Goal: Task Accomplishment & Management: Manage account settings

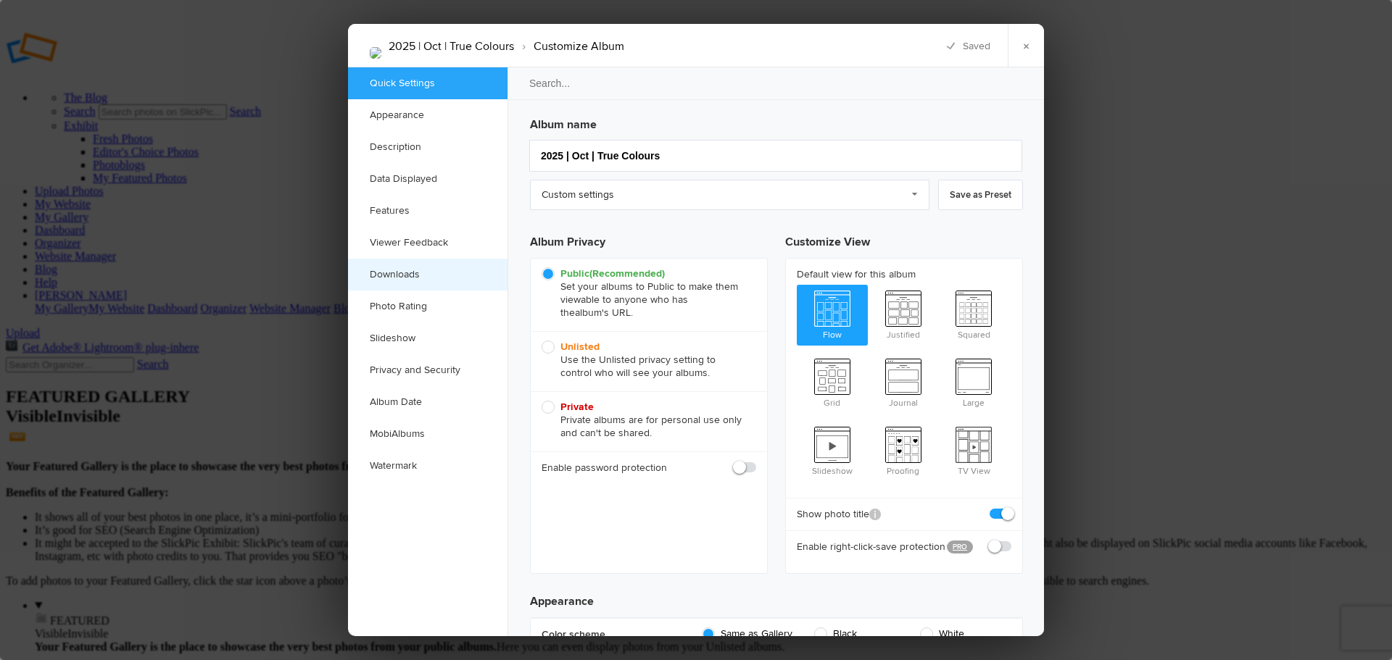
click at [399, 266] on link "Downloads" at bounding box center [427, 275] width 159 height 32
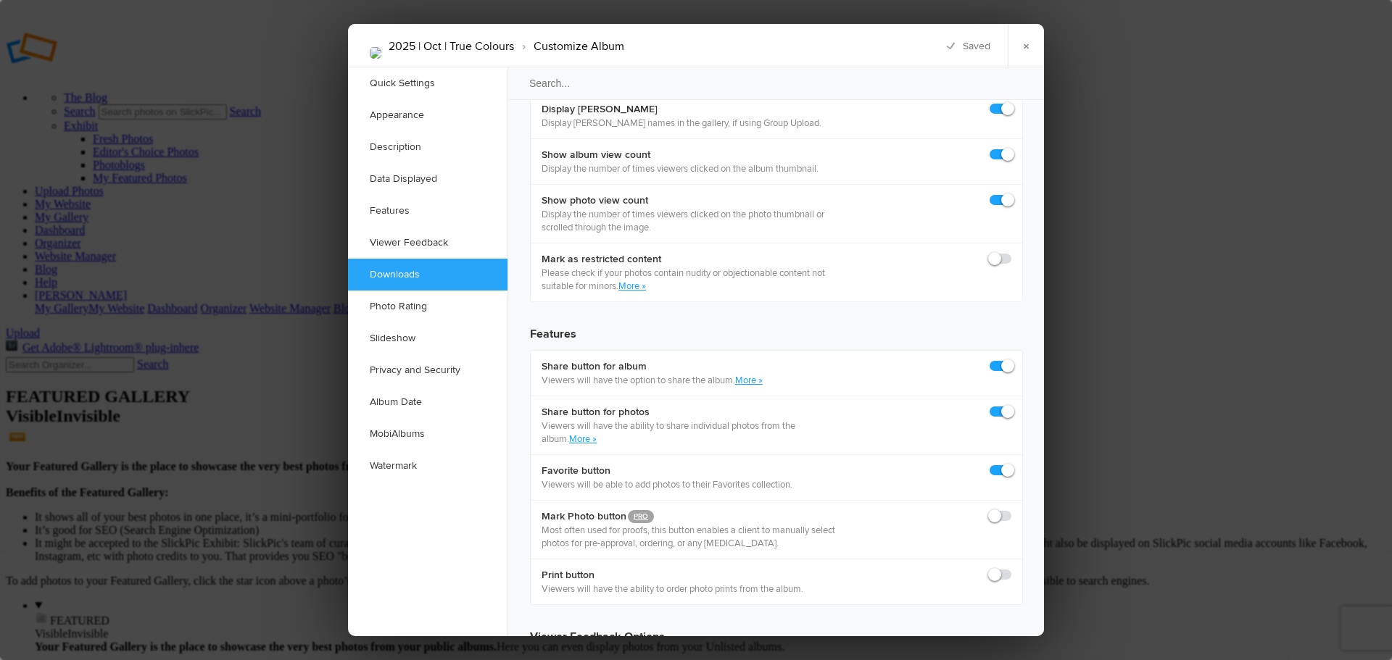
scroll to position [2234, 0]
checkbox input "true"
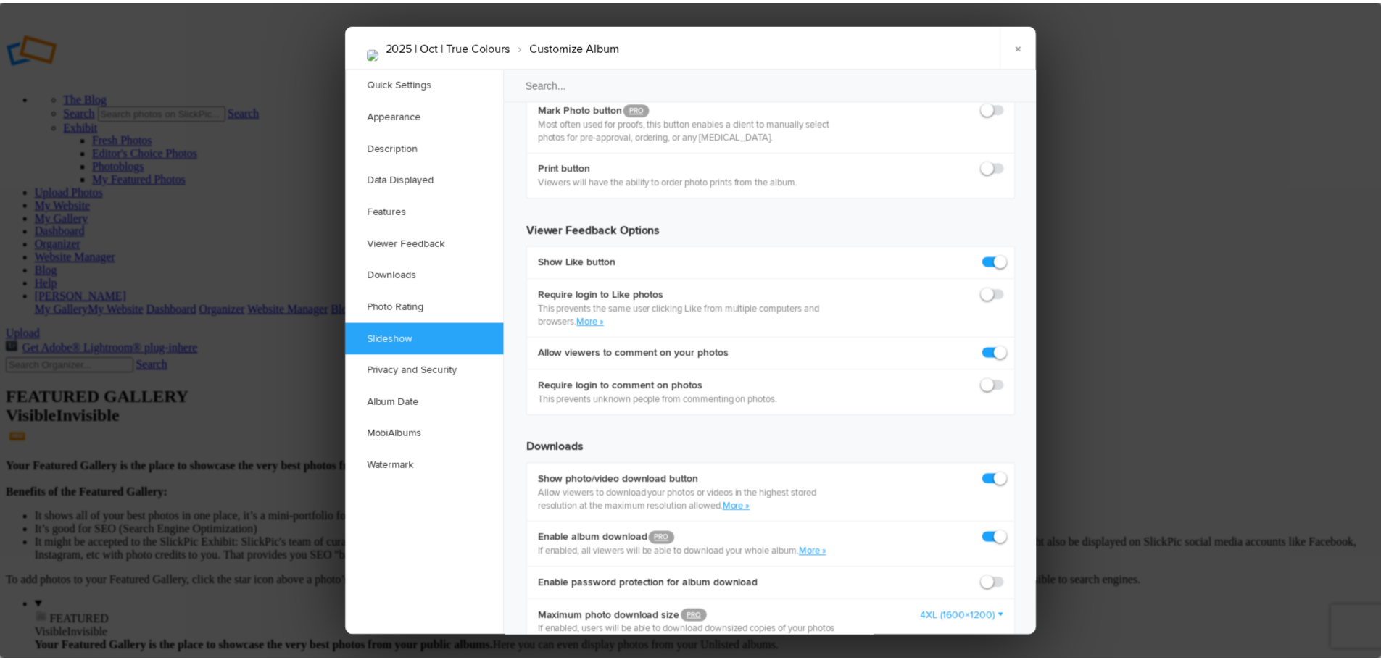
scroll to position [2886, 0]
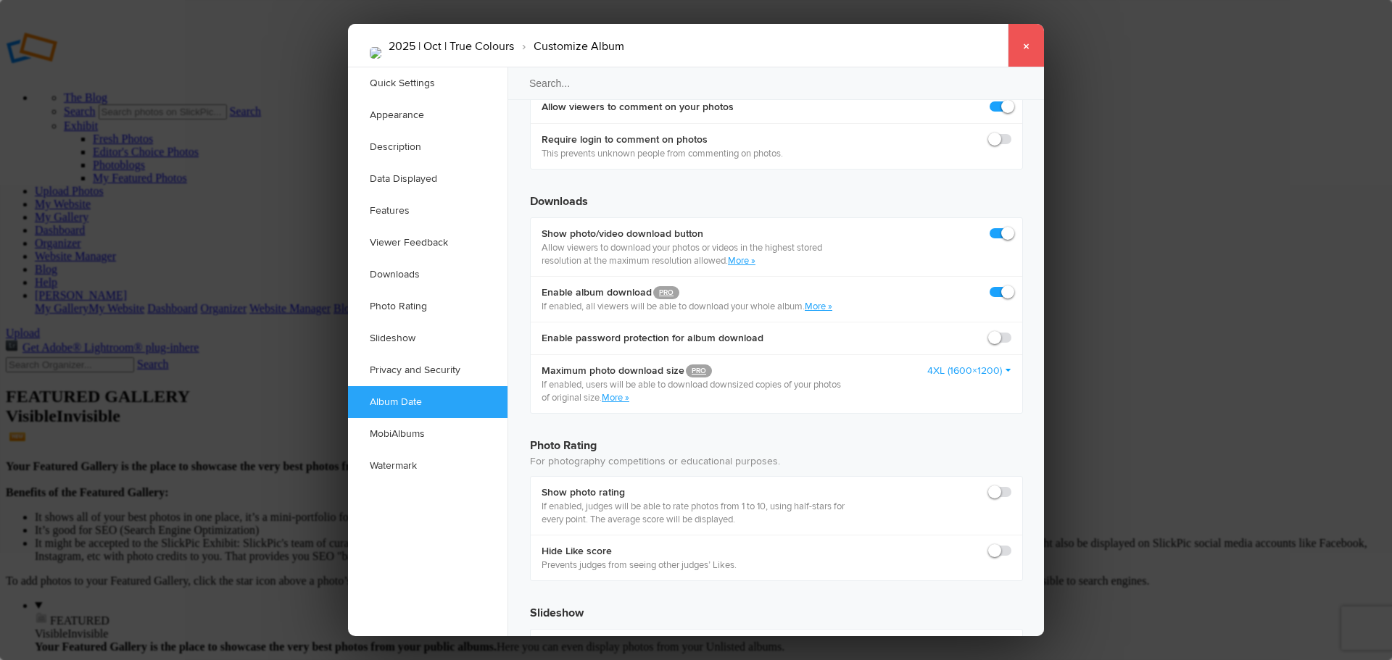
click at [1022, 47] on link "×" at bounding box center [1025, 45] width 36 height 43
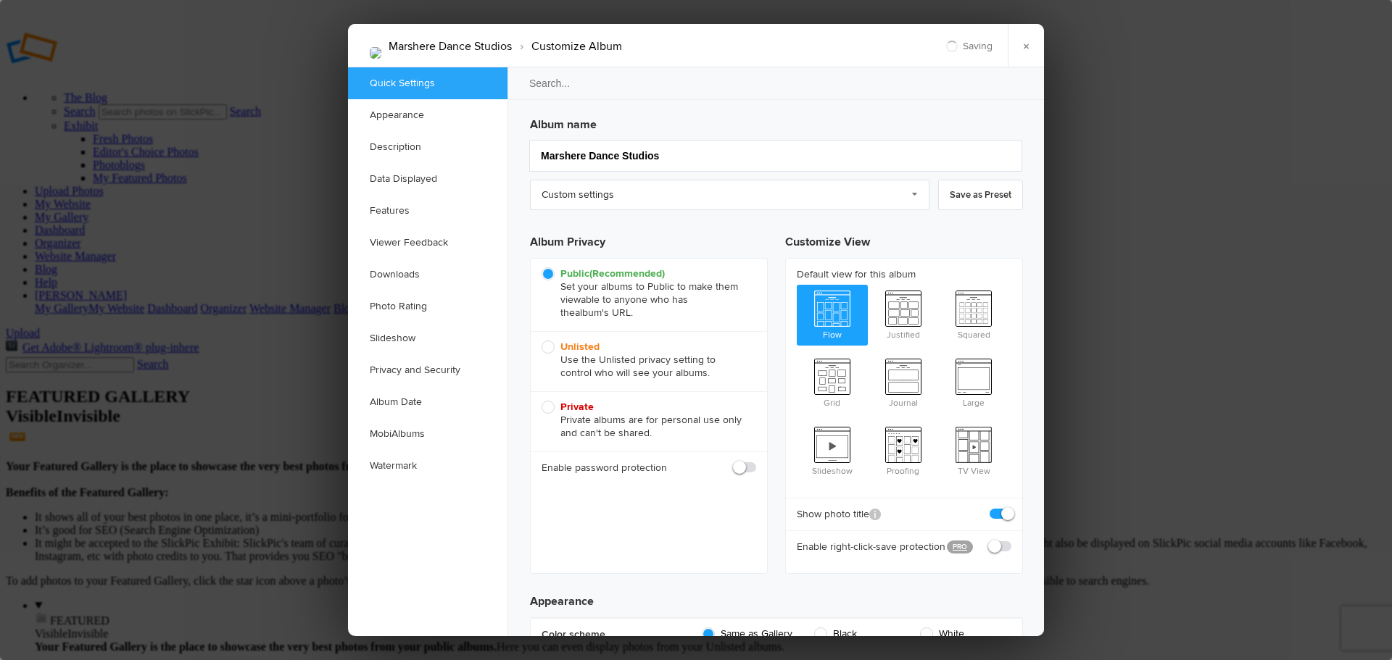
checkbox input "true"
click at [548, 346] on span "Unlisted Use the Unlisted privacy setting to control who will see your albums." at bounding box center [644, 360] width 207 height 39
click at [541, 341] on input "Unlisted Use the Unlisted privacy setting to control who will see your albums." at bounding box center [541, 340] width 1 height 1
radio input "true"
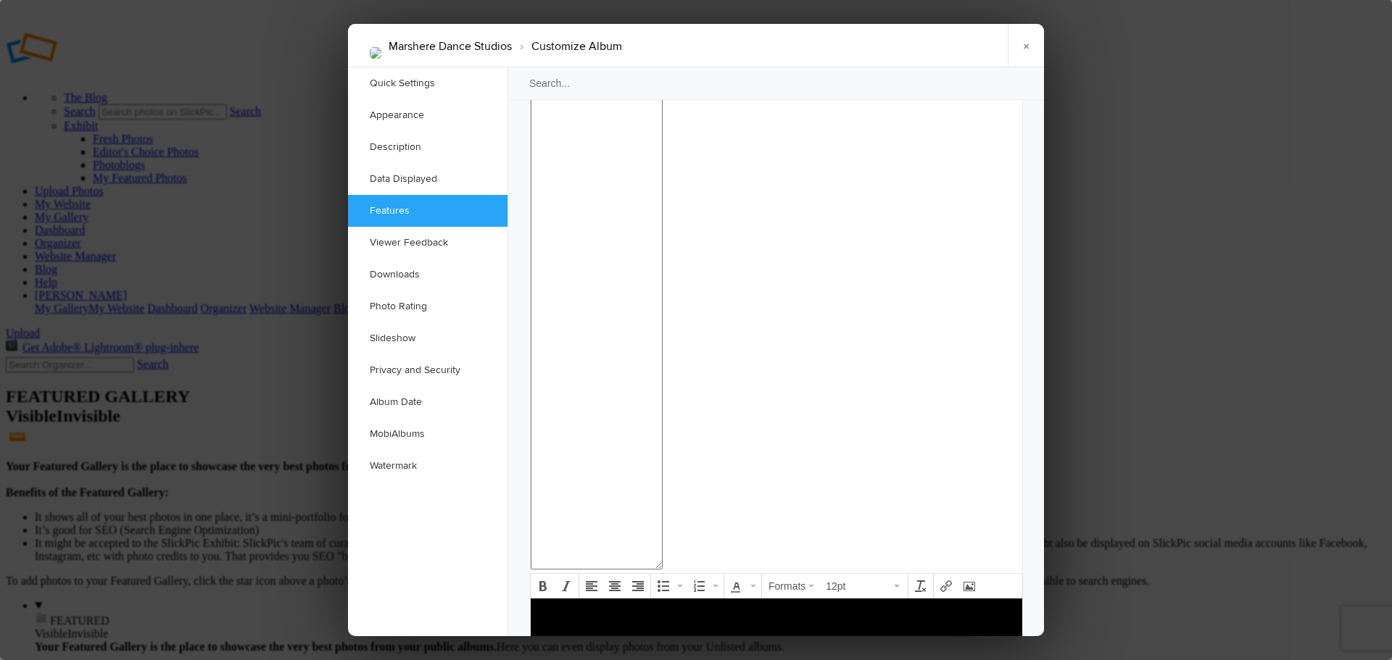
scroll to position [1450, 0]
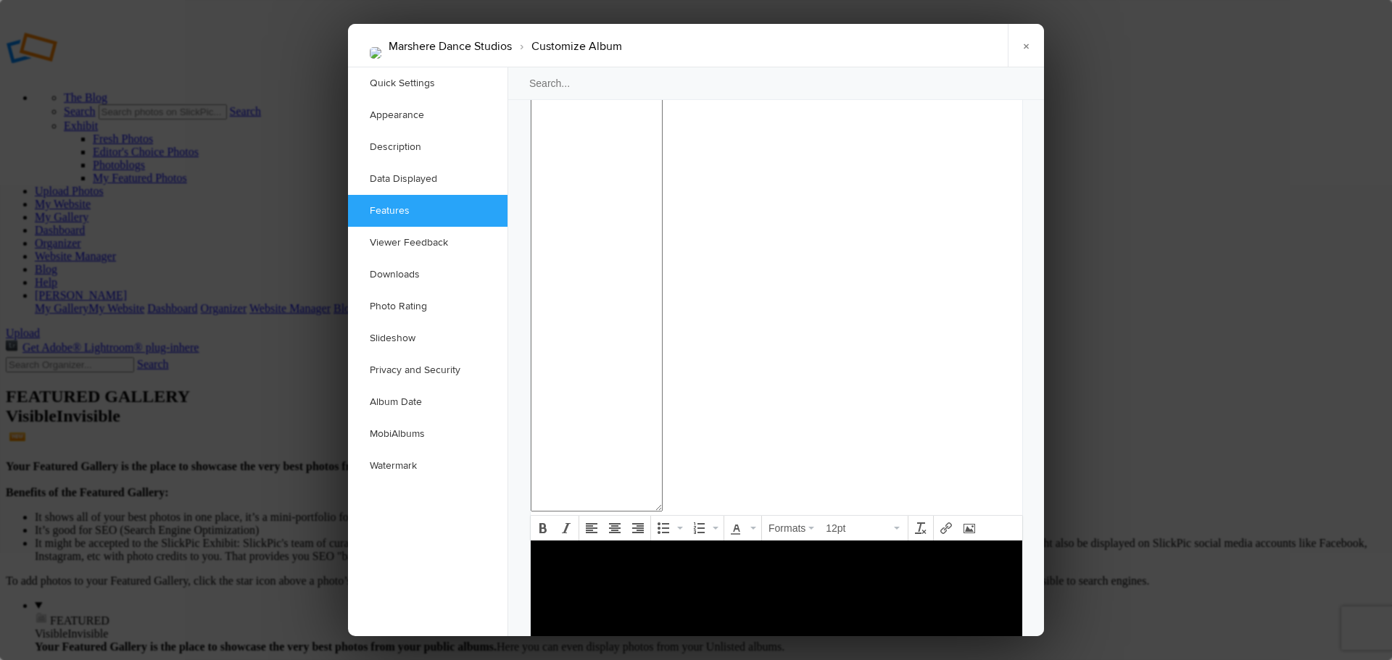
checkbox input "false"
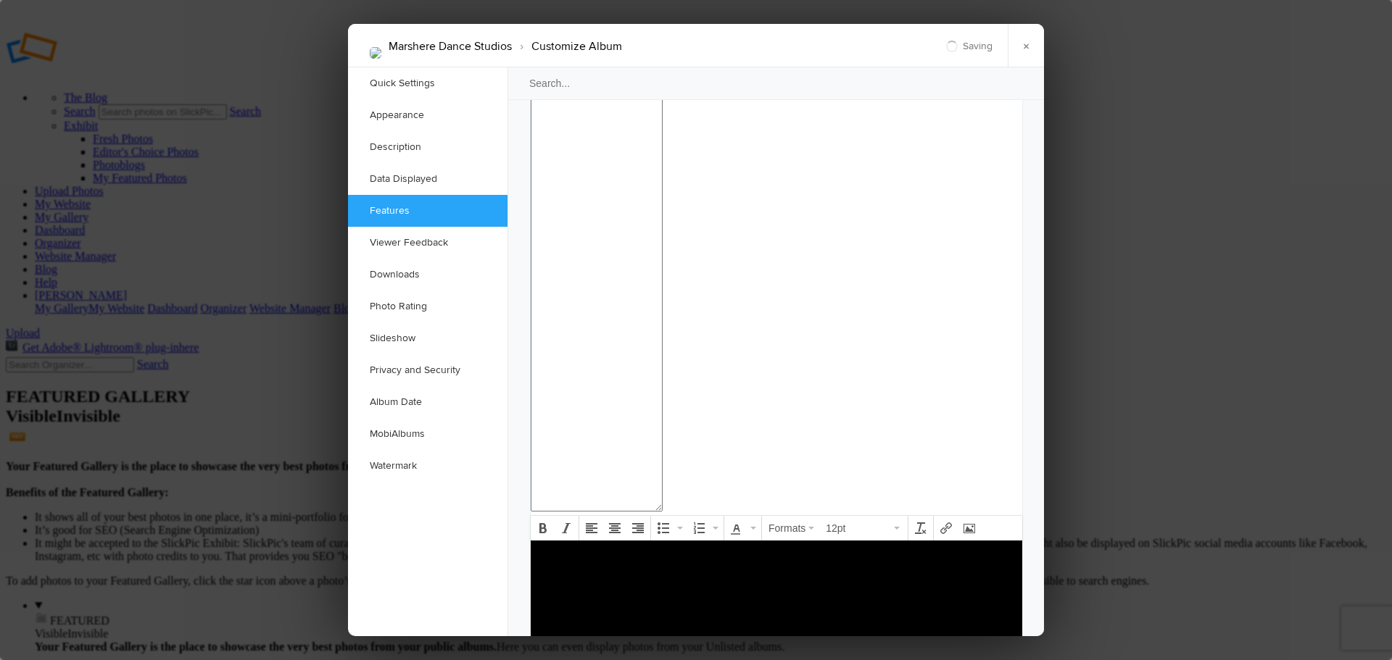
checkbox input "false"
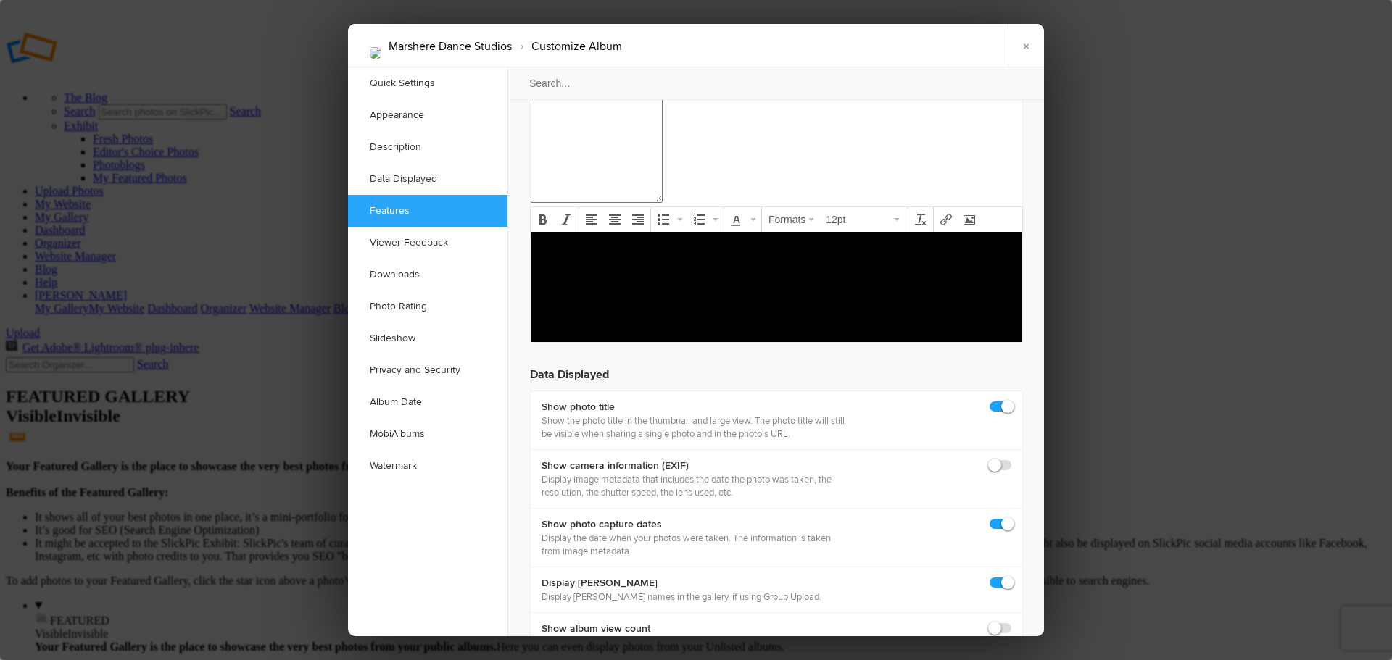
scroll to position [1812, 0]
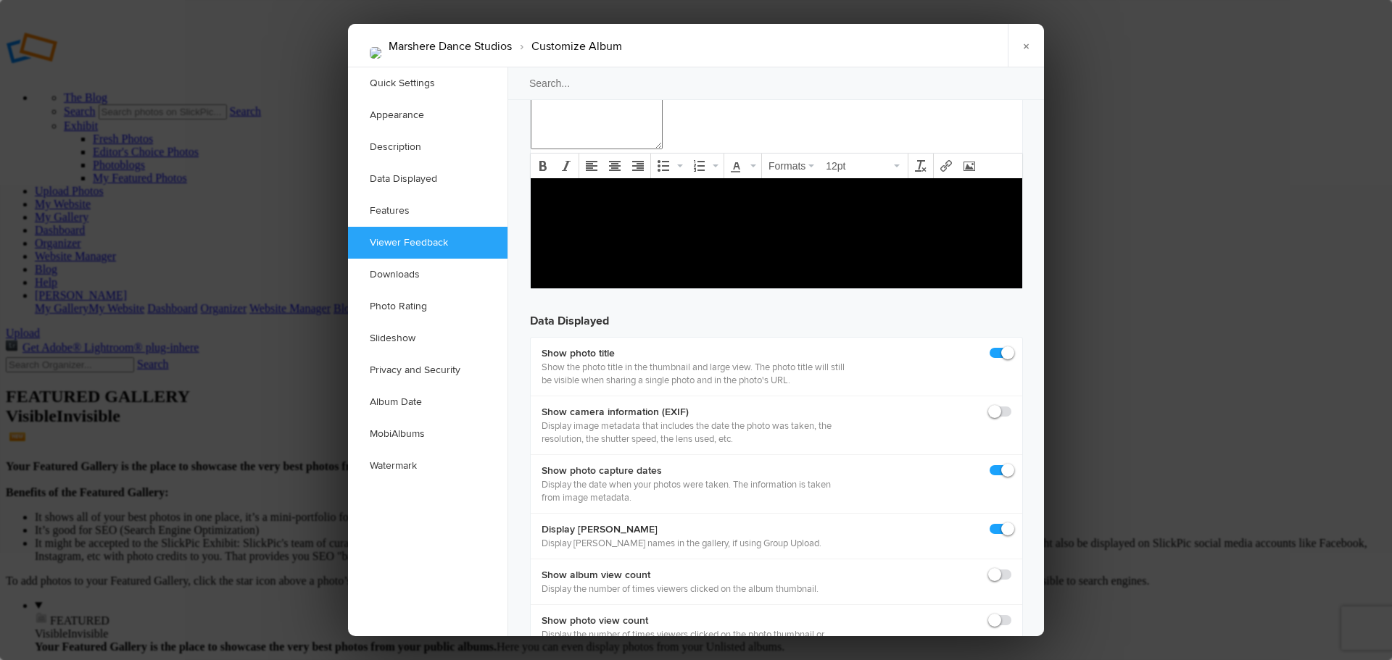
checkbox input "true"
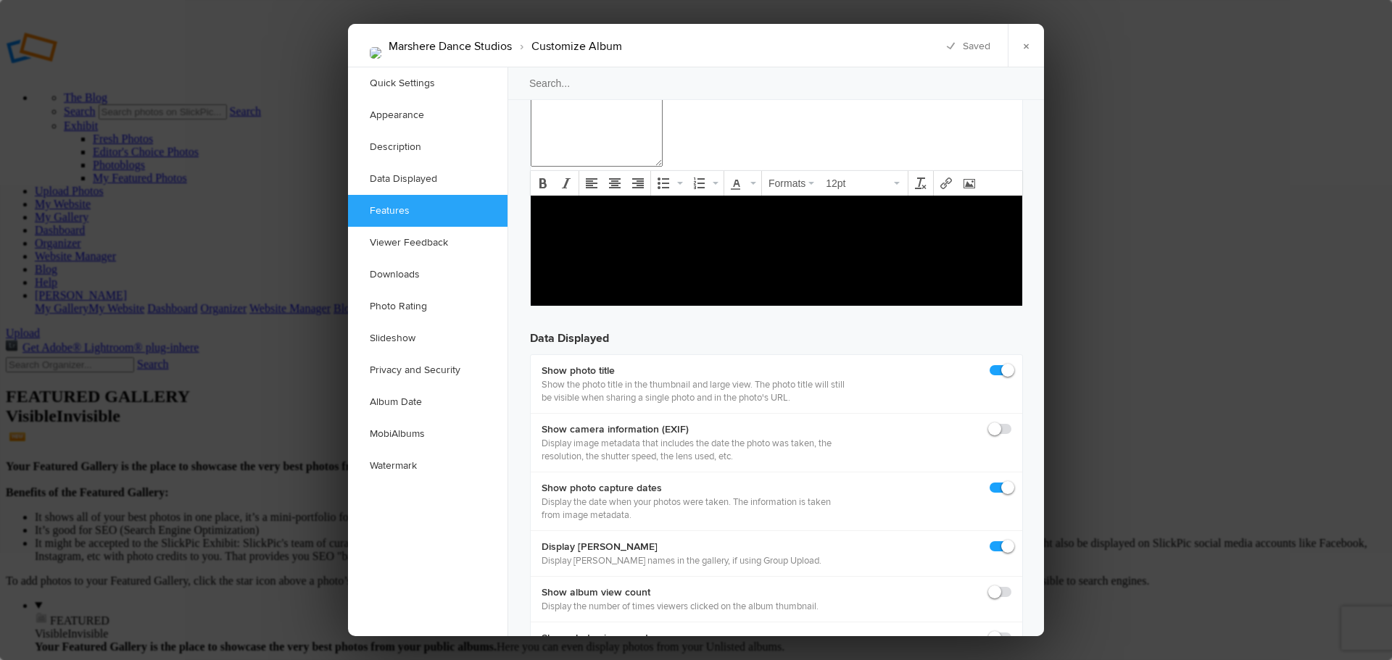
scroll to position [1884, 0]
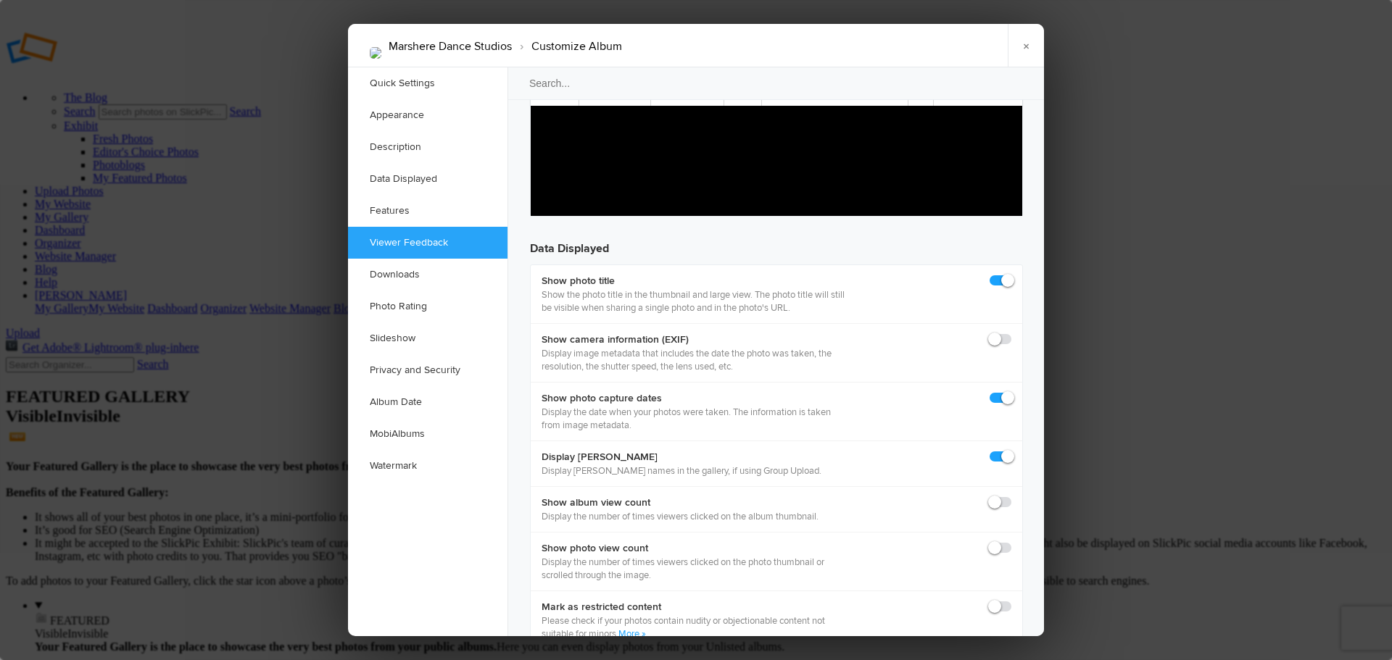
checkbox input "false"
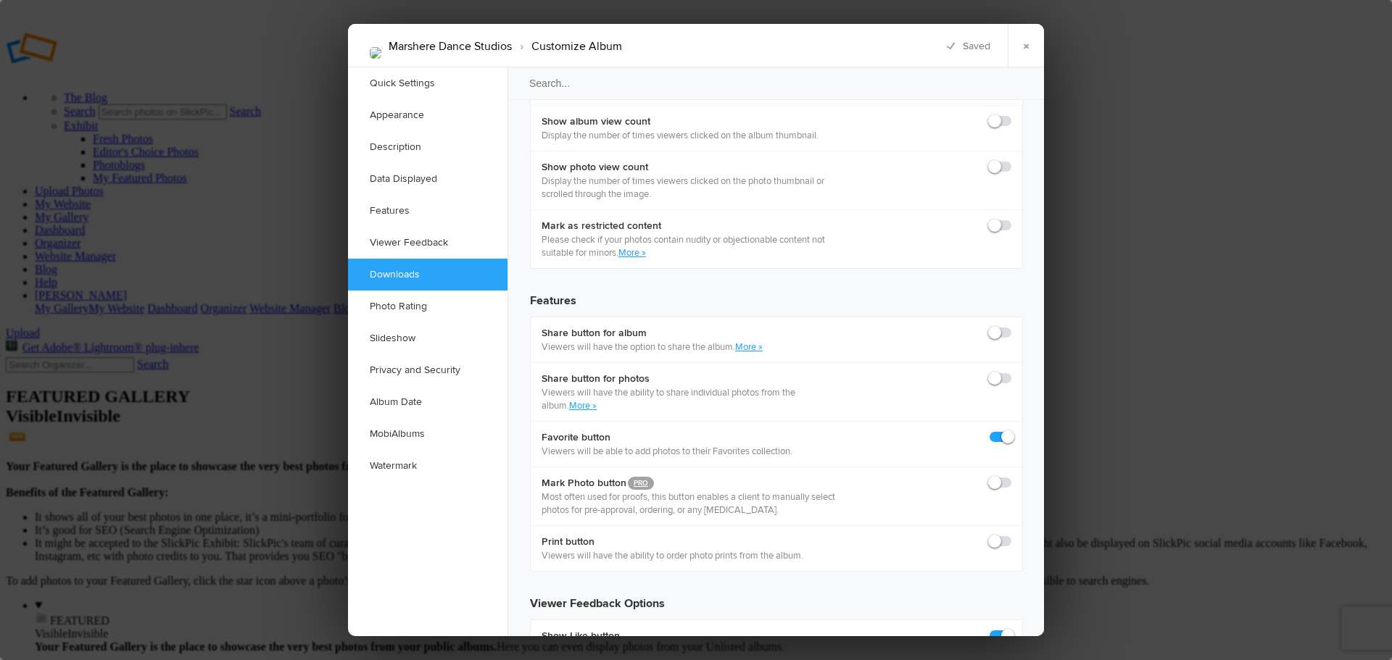
scroll to position [2392, 0]
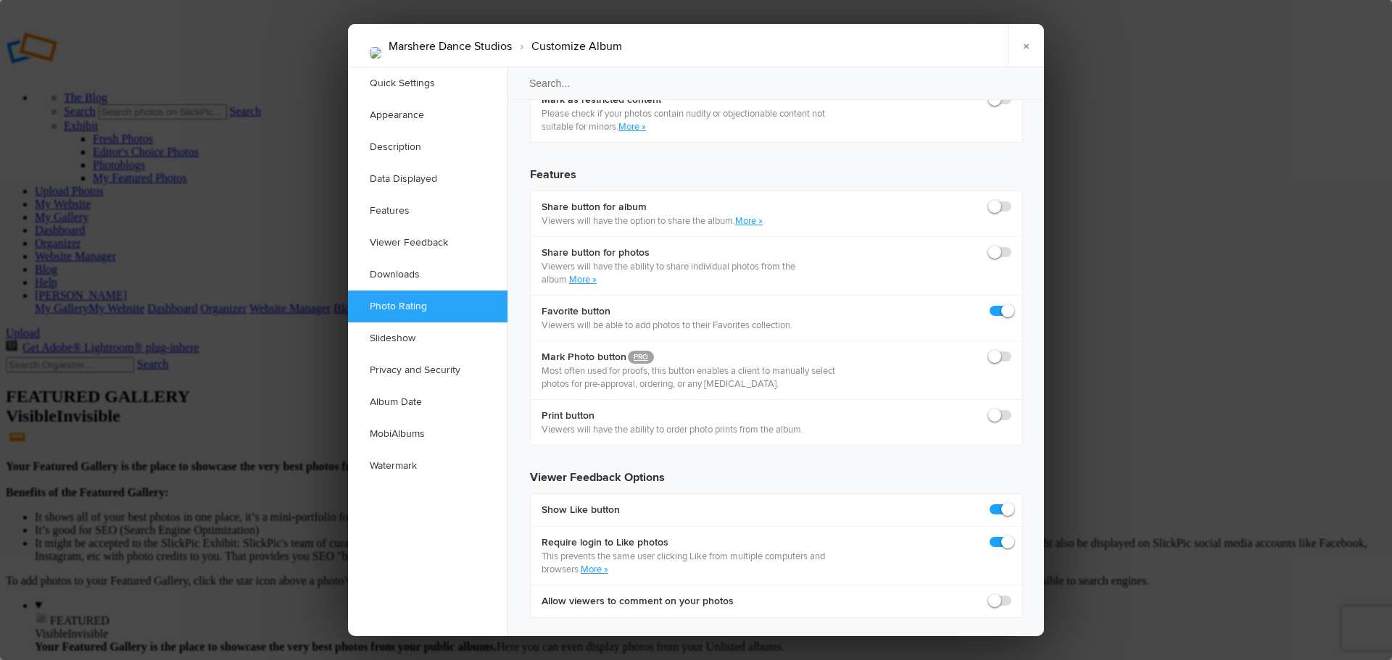
checkbox input "true"
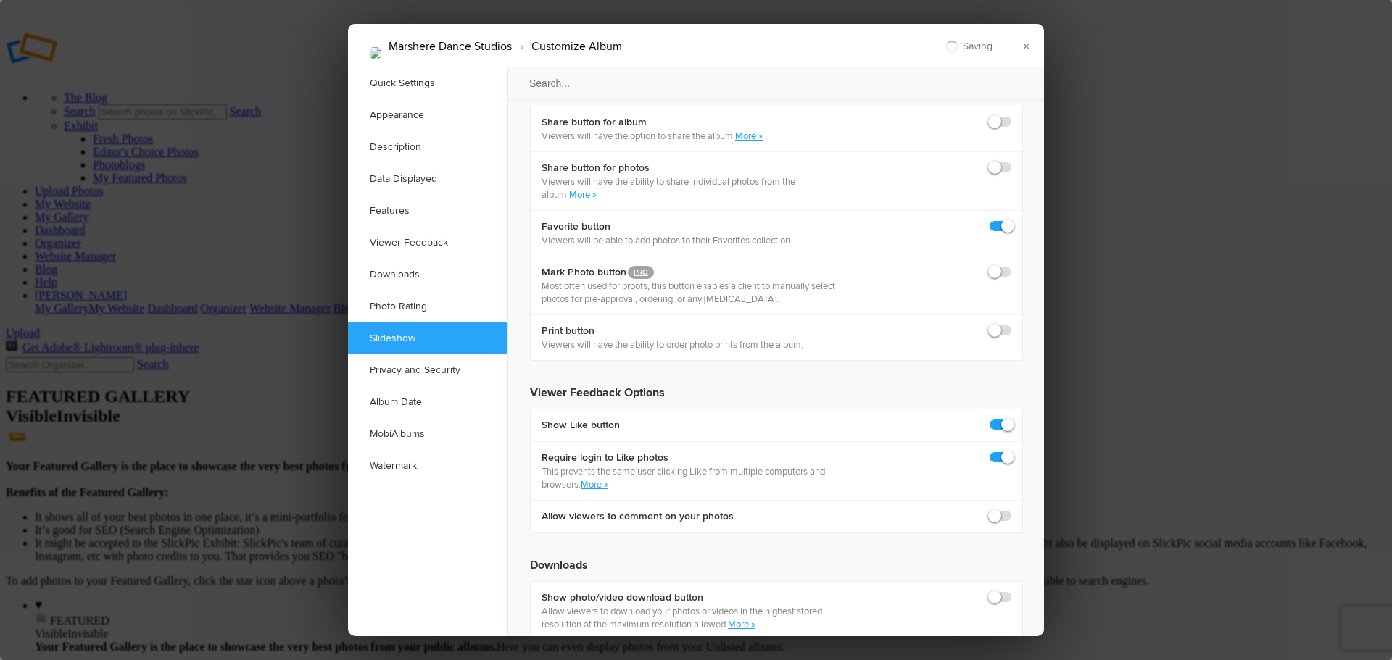
scroll to position [2537, 0]
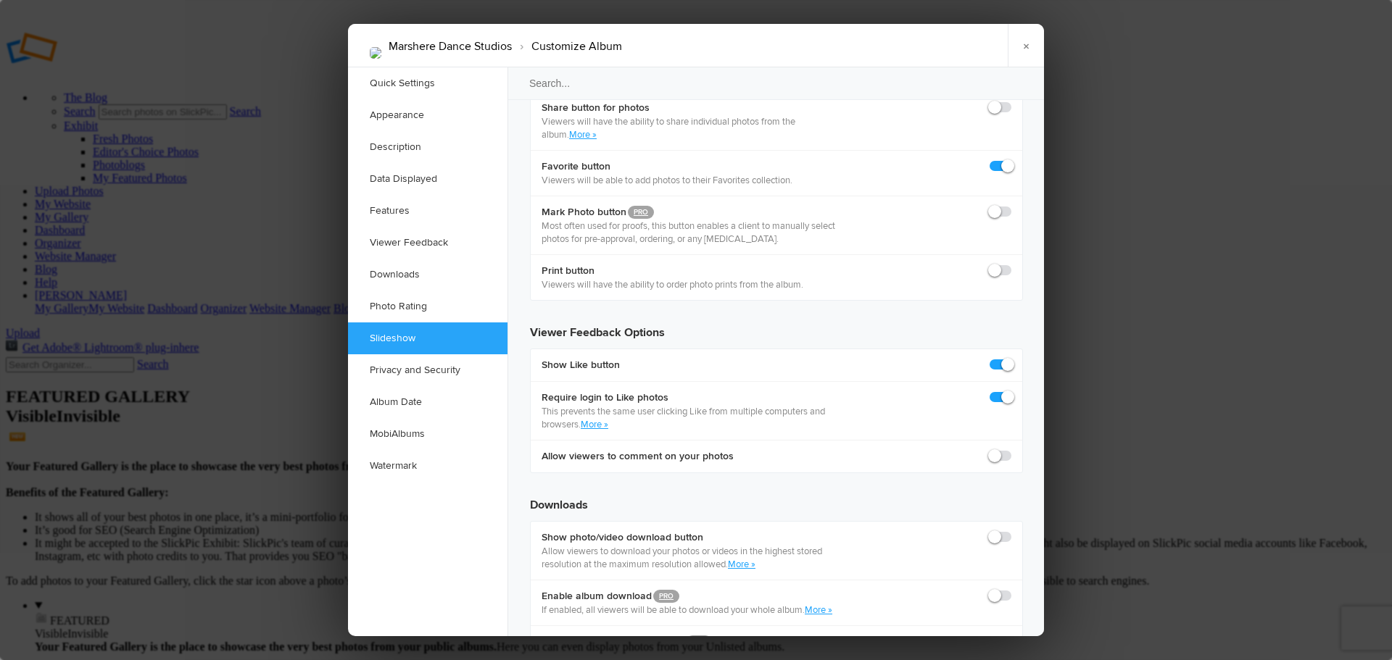
checkbox input "true"
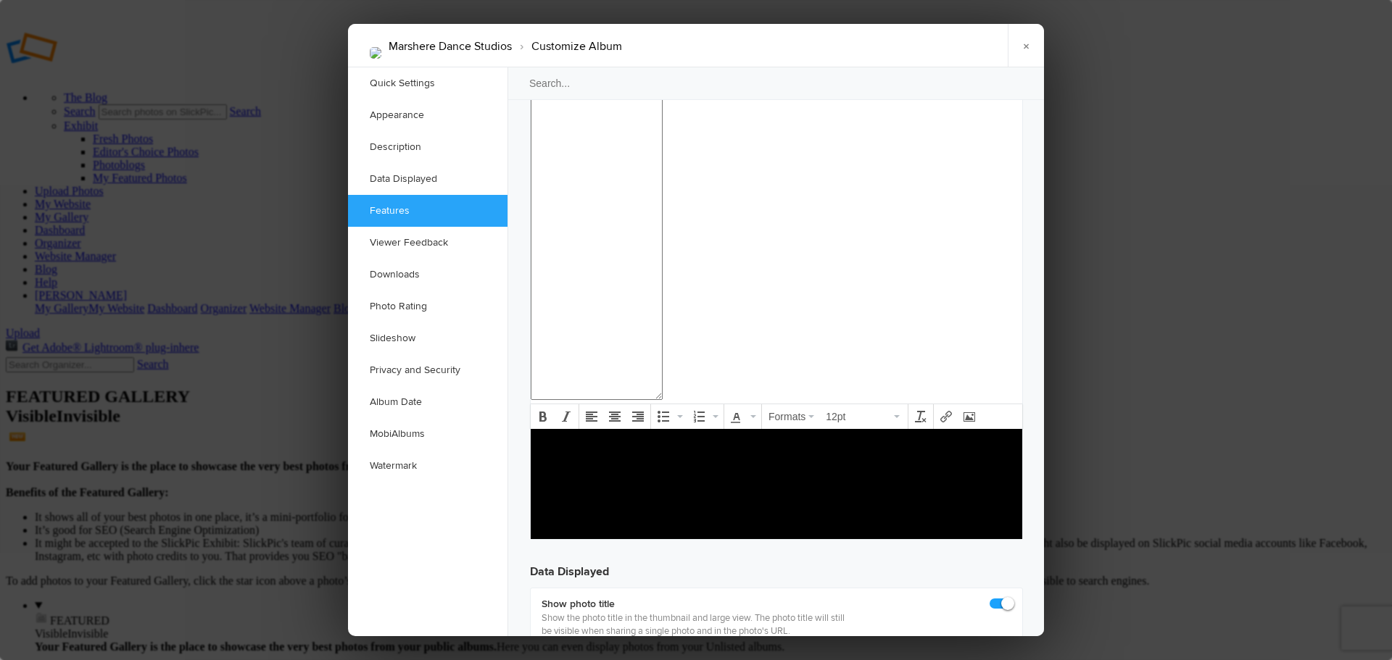
scroll to position [1596, 0]
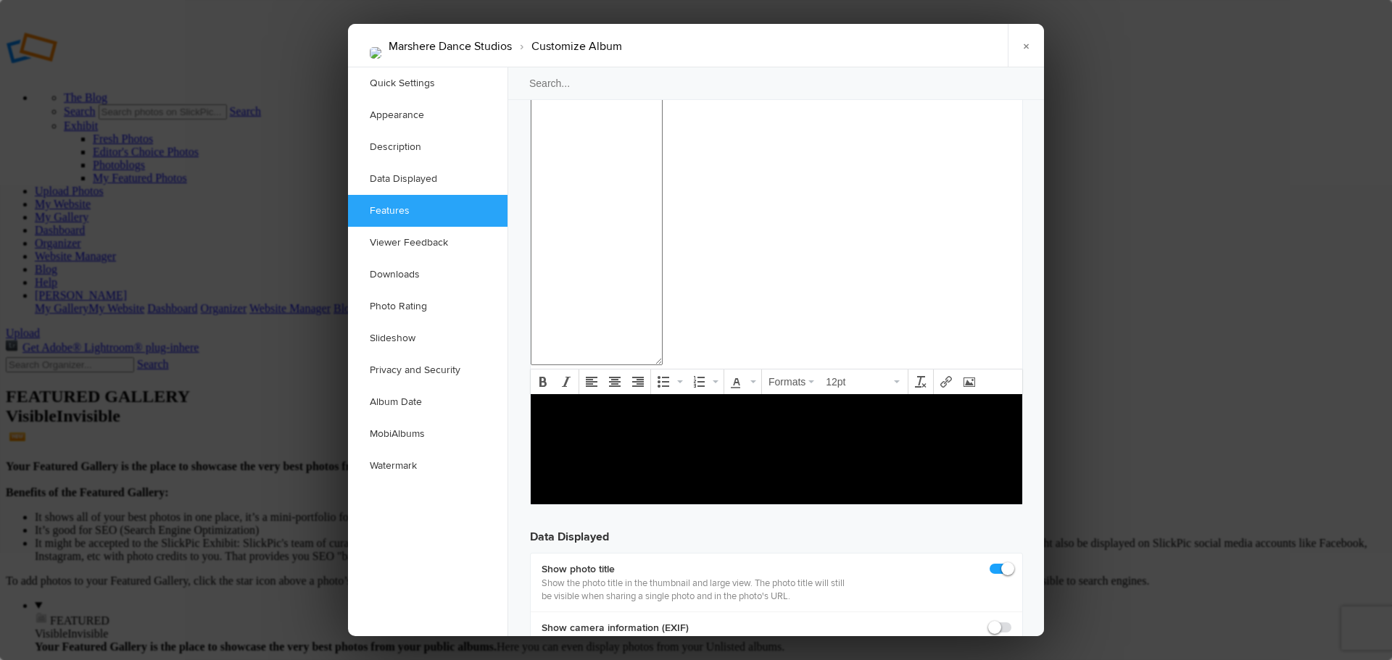
drag, startPoint x: 1005, startPoint y: 421, endPoint x: 925, endPoint y: 447, distance: 83.9
checkbox input "false"
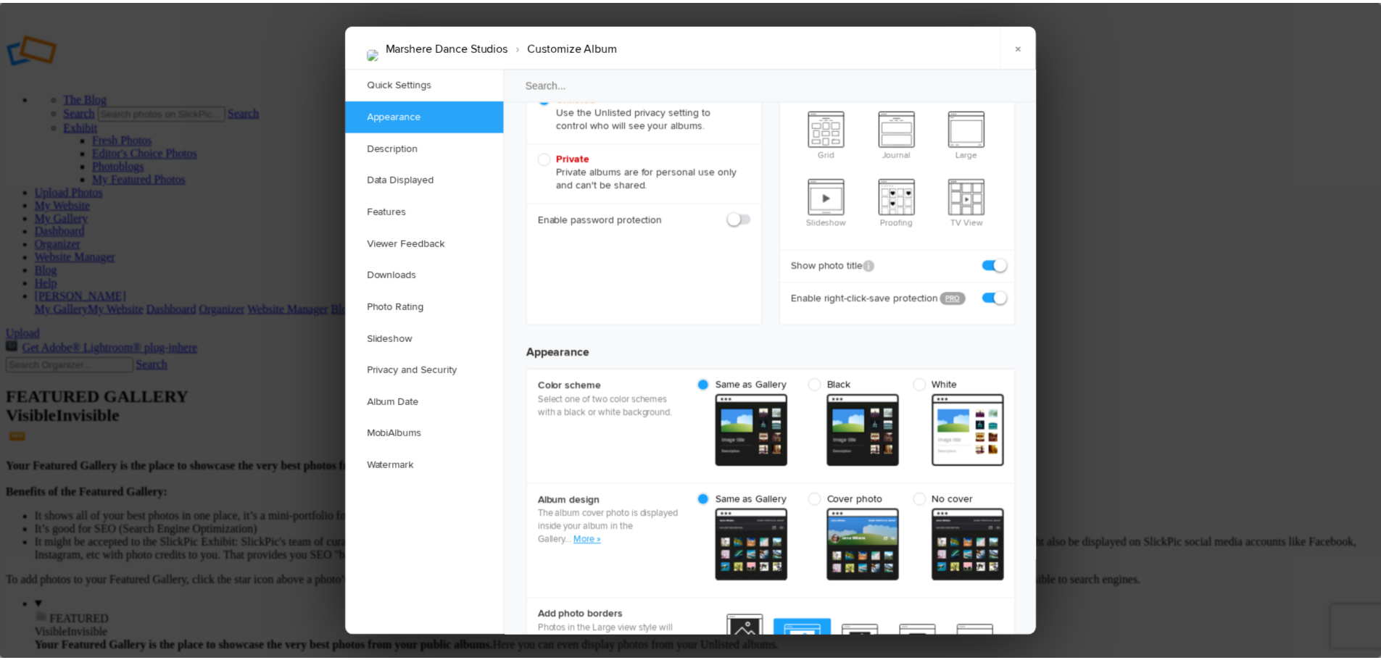
scroll to position [146, 0]
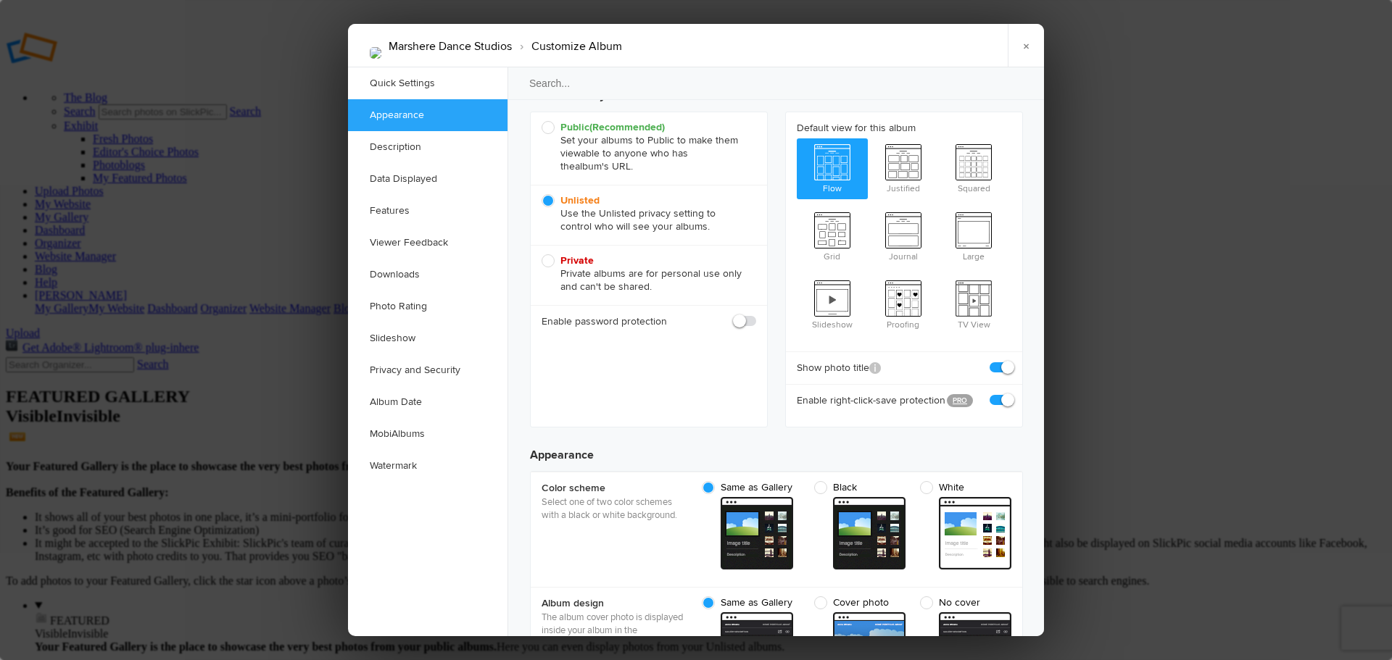
click at [747, 315] on label at bounding box center [745, 321] width 22 height 13
click at [755, 315] on input "checkbox" at bounding box center [755, 314] width 1 height 1
checkbox input "true"
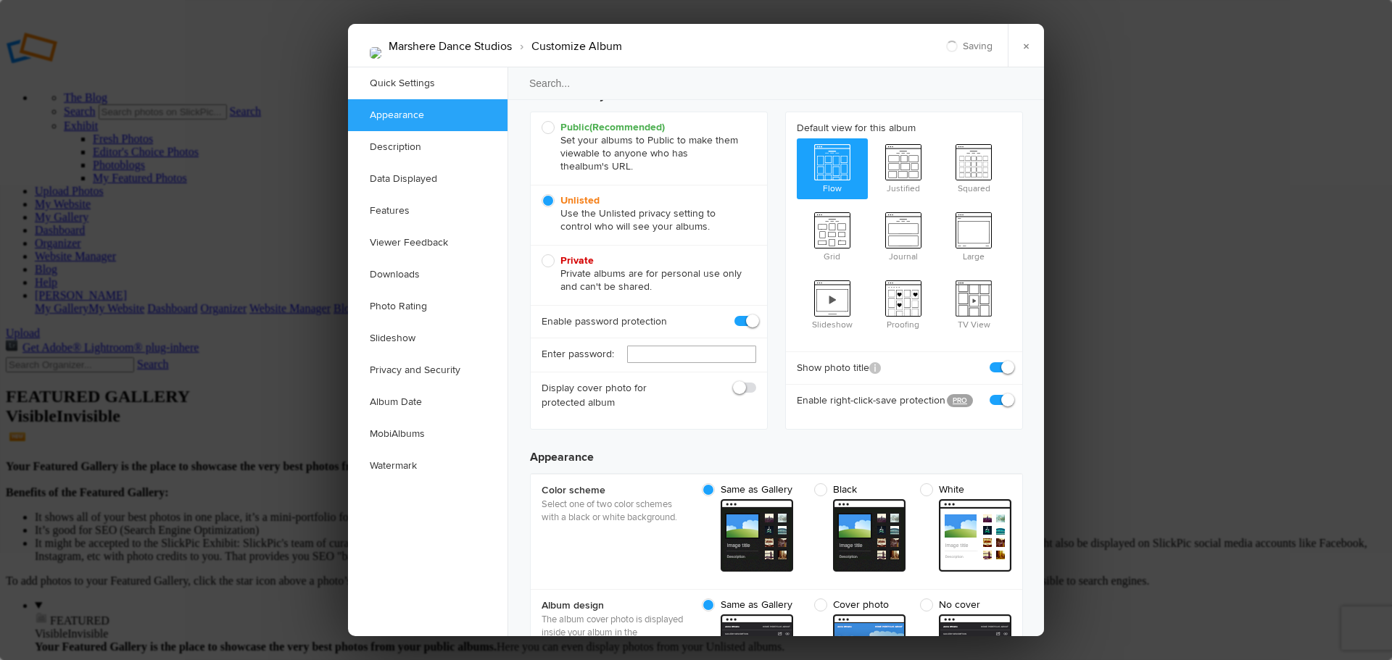
click at [673, 361] on input "text" at bounding box center [691, 354] width 129 height 17
type input "1313"
click at [756, 381] on span at bounding box center [756, 381] width 0 height 0
click at [755, 381] on input "checkbox" at bounding box center [755, 381] width 1 height 1
click at [756, 381] on span at bounding box center [756, 381] width 0 height 0
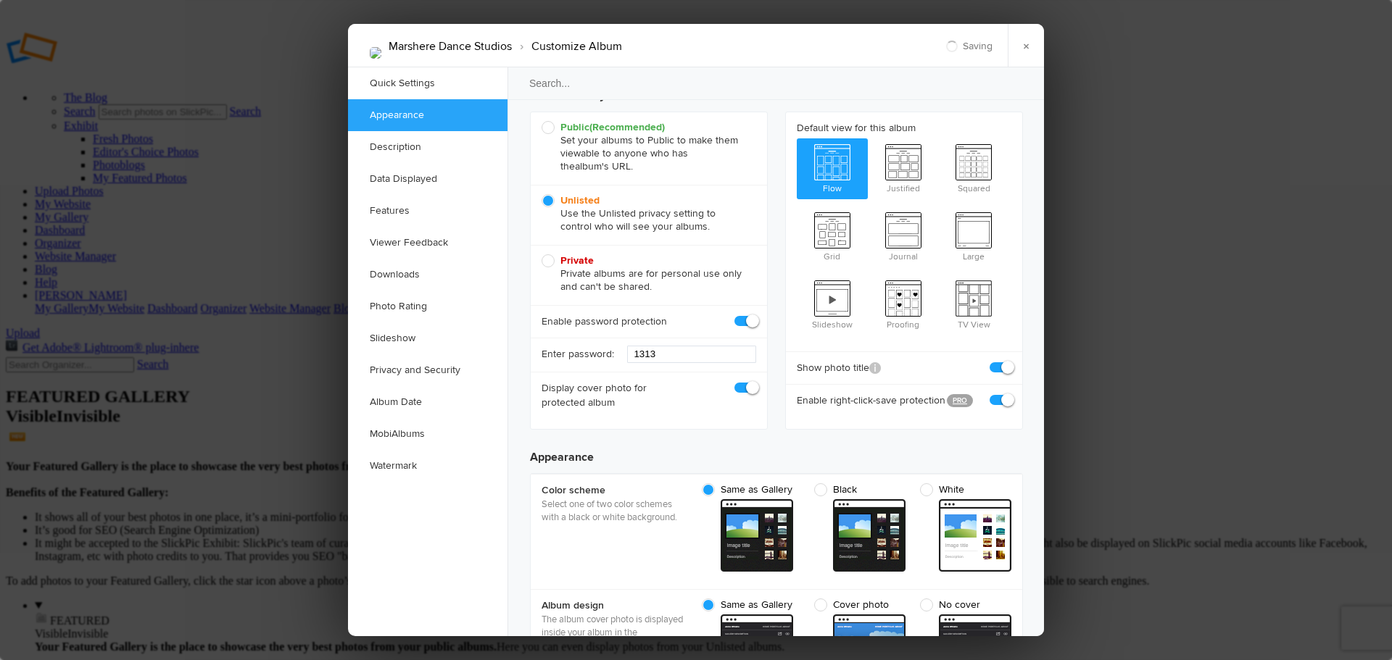
click at [755, 381] on input "checkbox" at bounding box center [755, 381] width 1 height 1
checkbox input "false"
click at [1023, 49] on link "×" at bounding box center [1025, 45] width 36 height 43
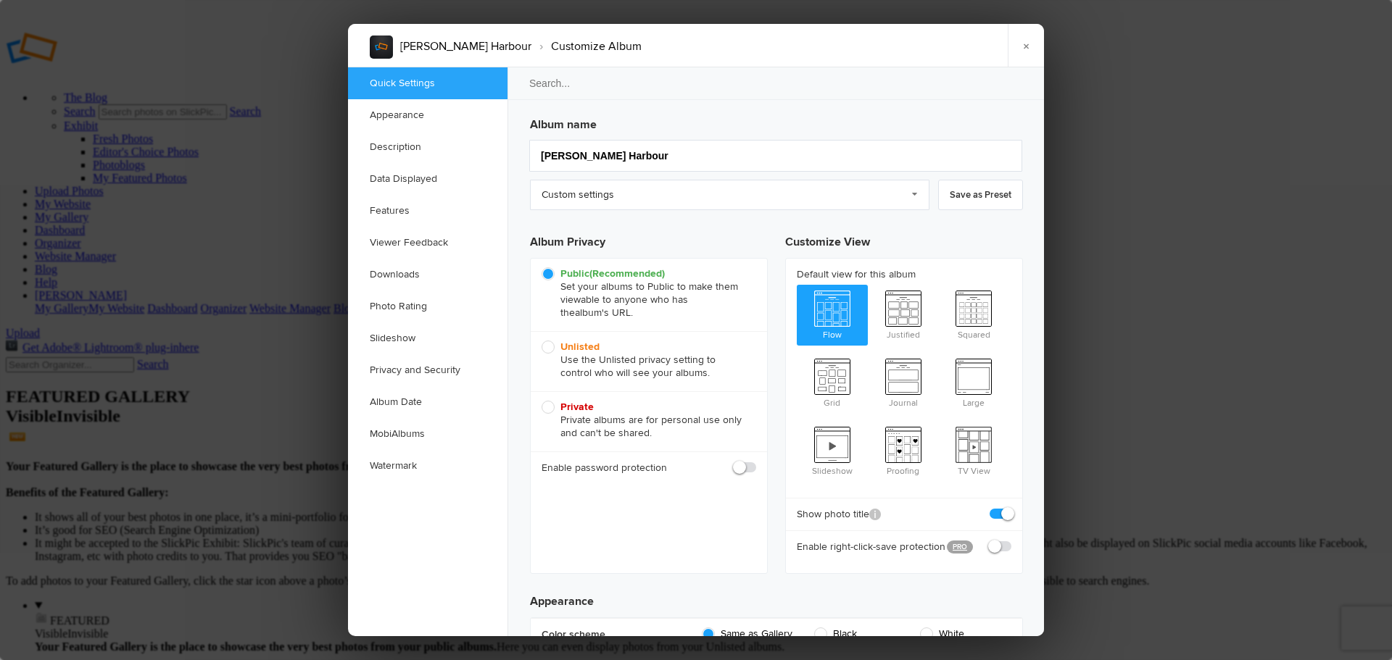
click at [608, 357] on span "Unlisted Use the Unlisted privacy setting to control who will see your albums." at bounding box center [644, 360] width 207 height 39
click at [541, 341] on input "Unlisted Use the Unlisted privacy setting to control who will see your albums." at bounding box center [541, 340] width 1 height 1
radio input "true"
click at [756, 461] on span at bounding box center [756, 461] width 0 height 0
click at [755, 461] on input "checkbox" at bounding box center [755, 460] width 1 height 1
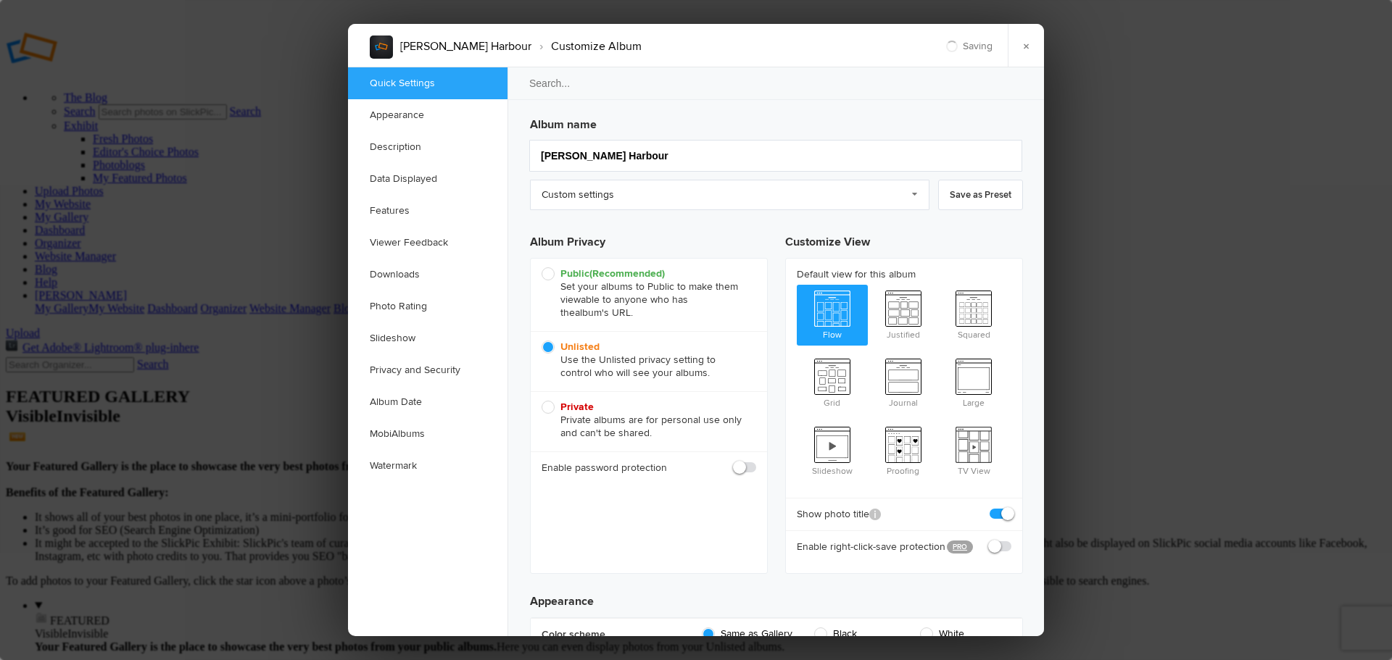
checkbox input "true"
click at [725, 499] on input "text" at bounding box center [691, 500] width 129 height 17
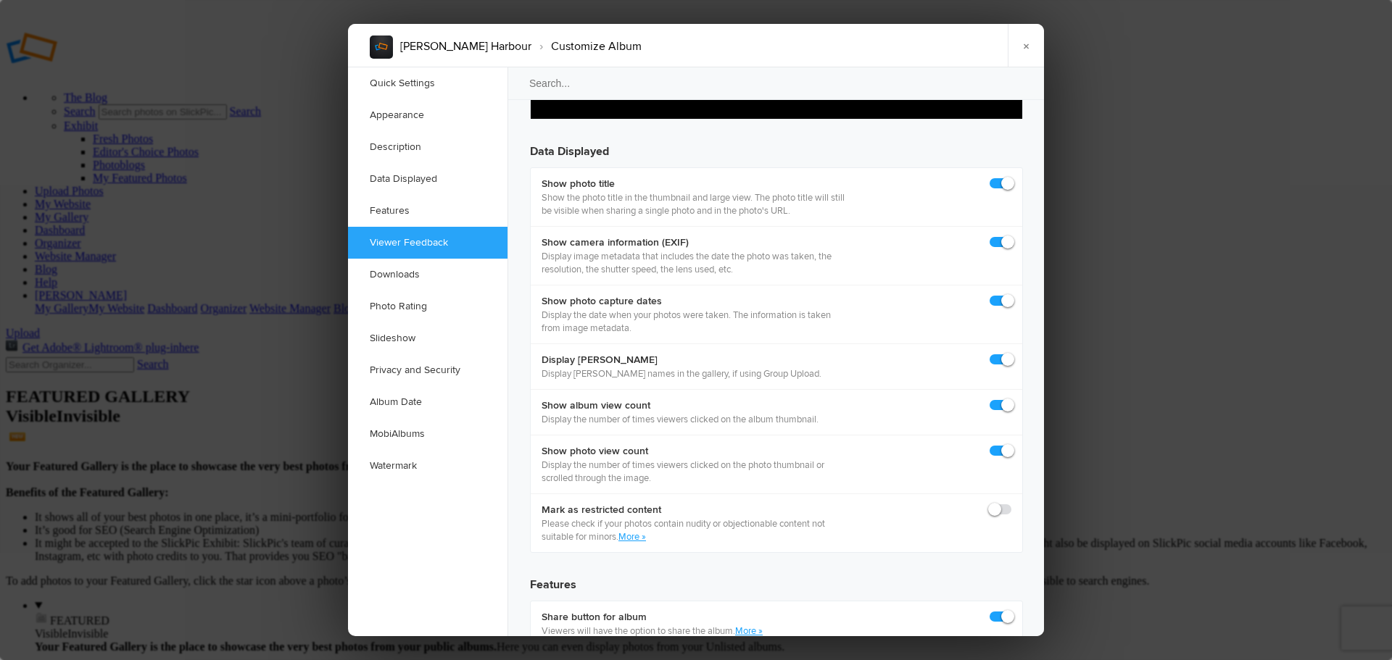
scroll to position [2102, 0]
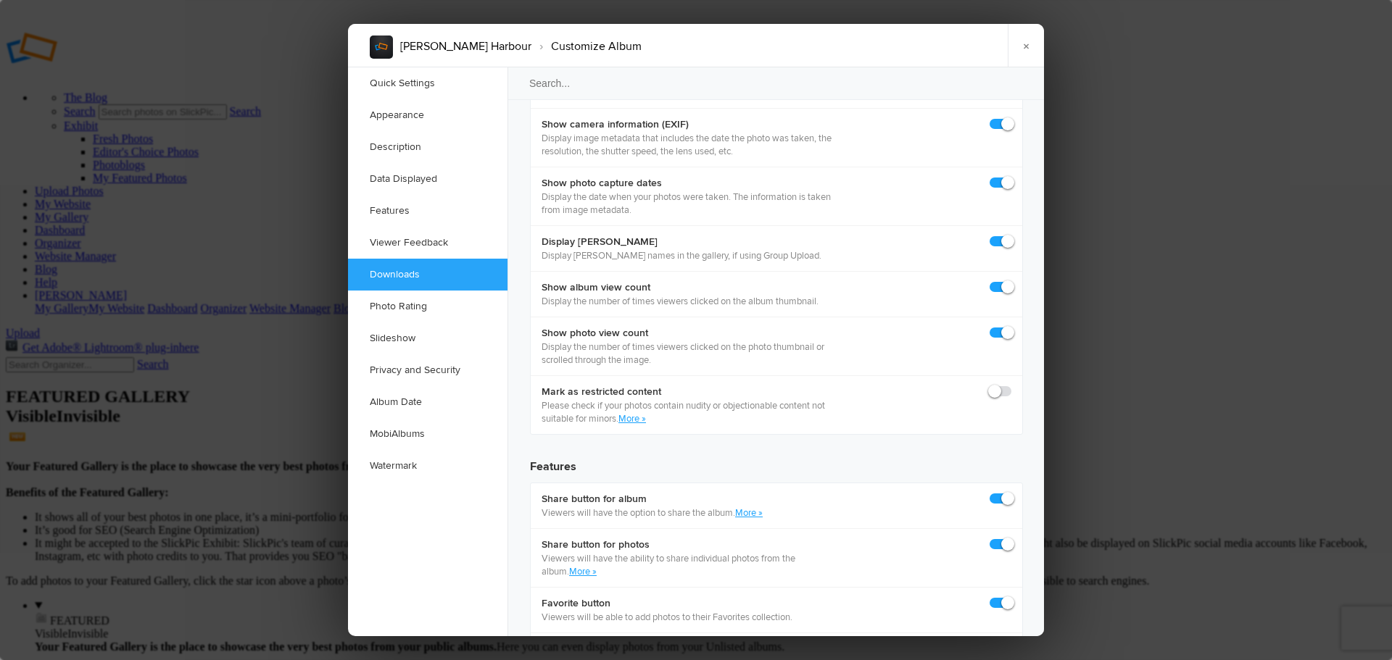
type input "THH25"
checkbox input "true"
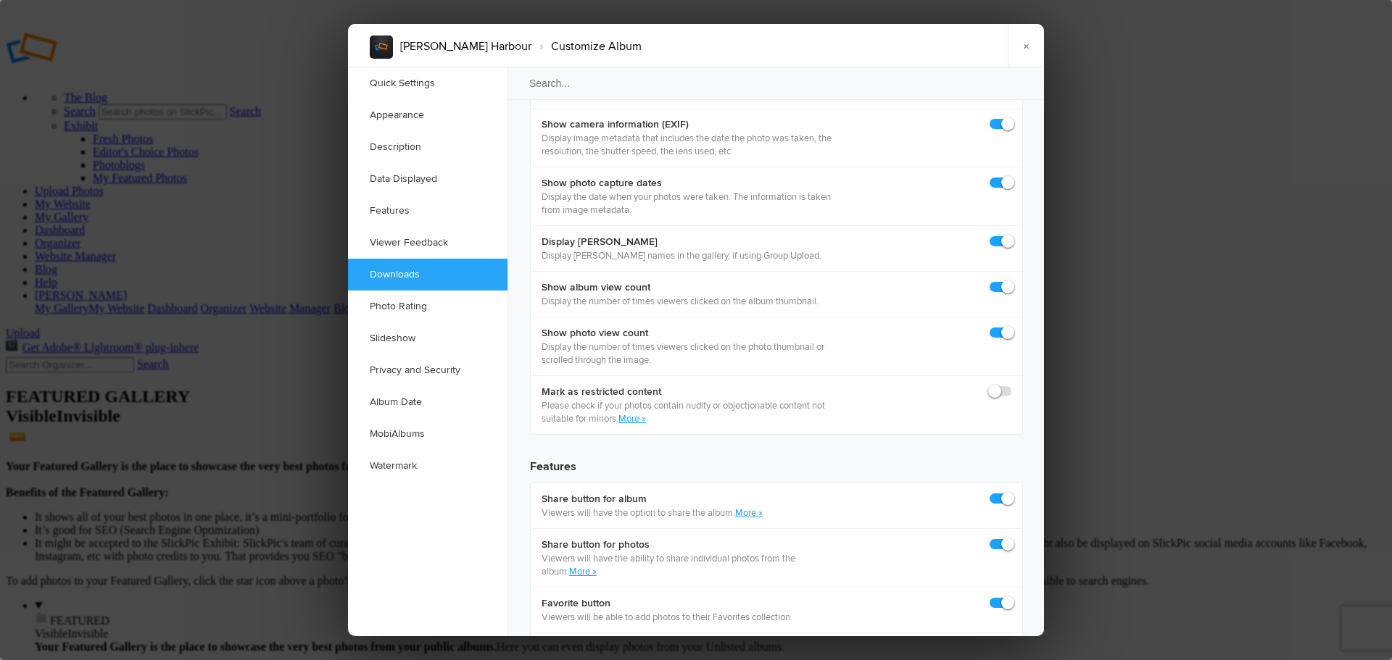
checkbox input "true"
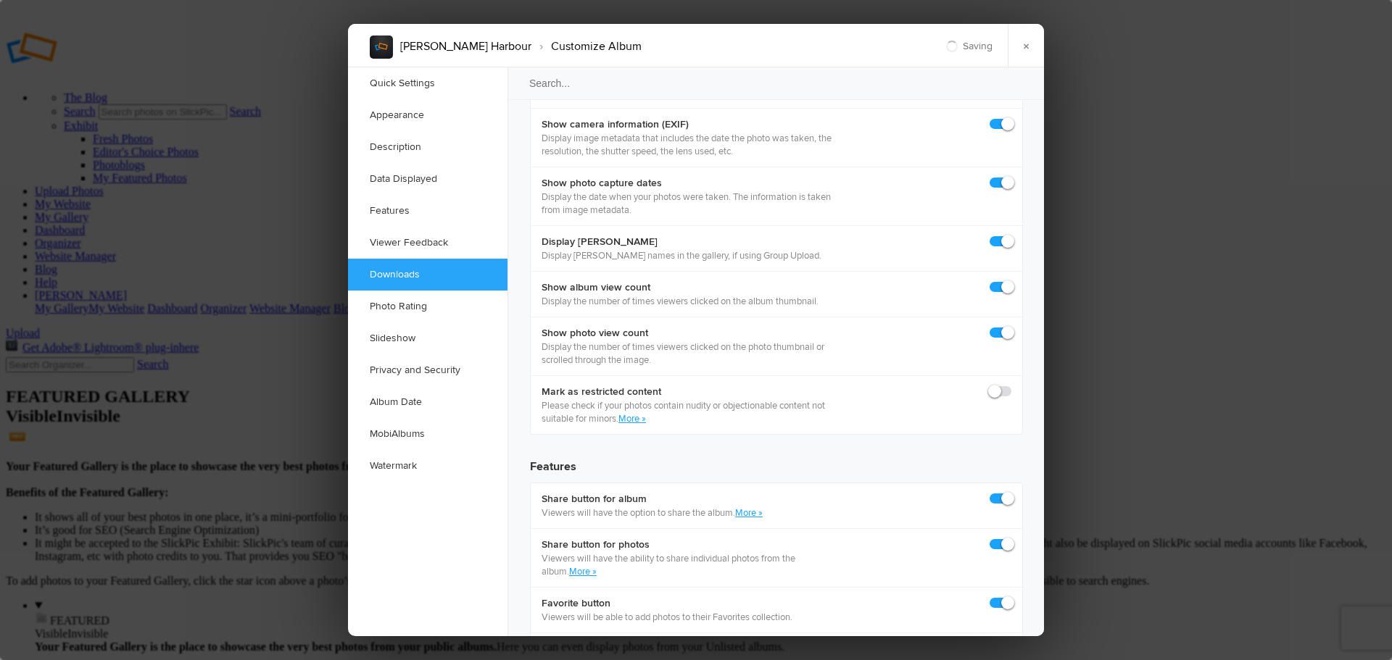
checkbox input "false"
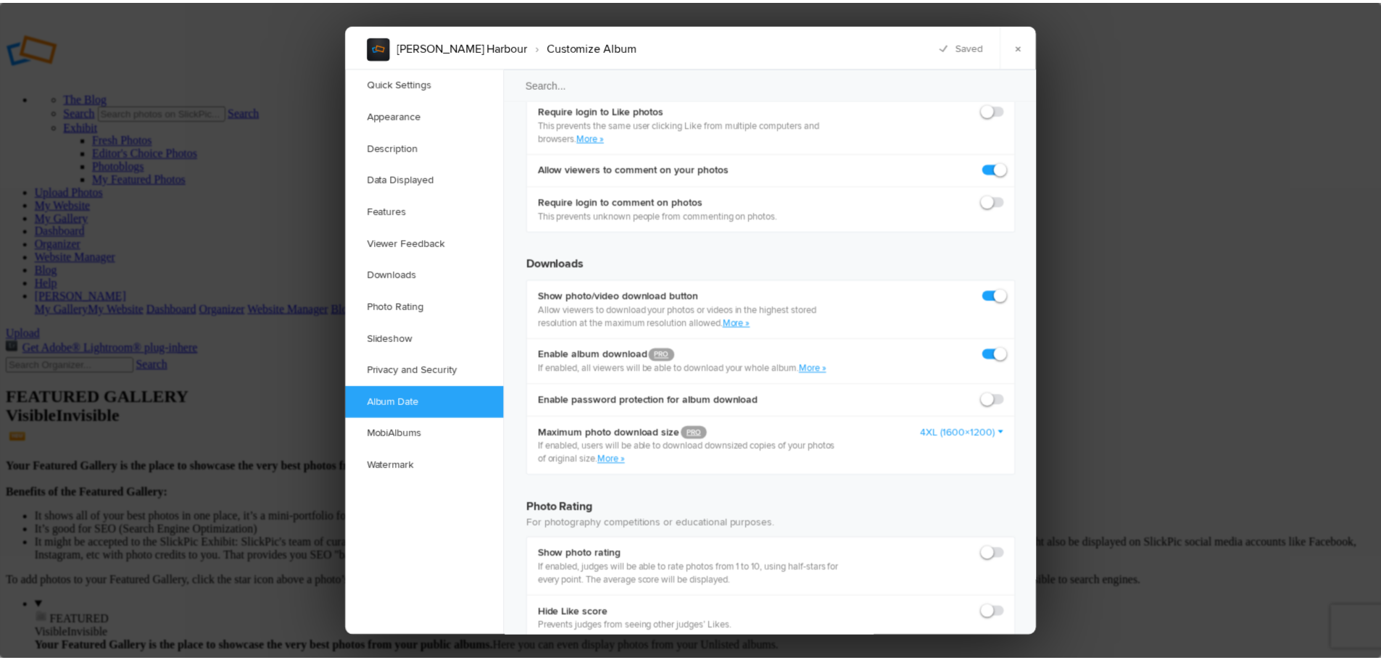
scroll to position [3186, 0]
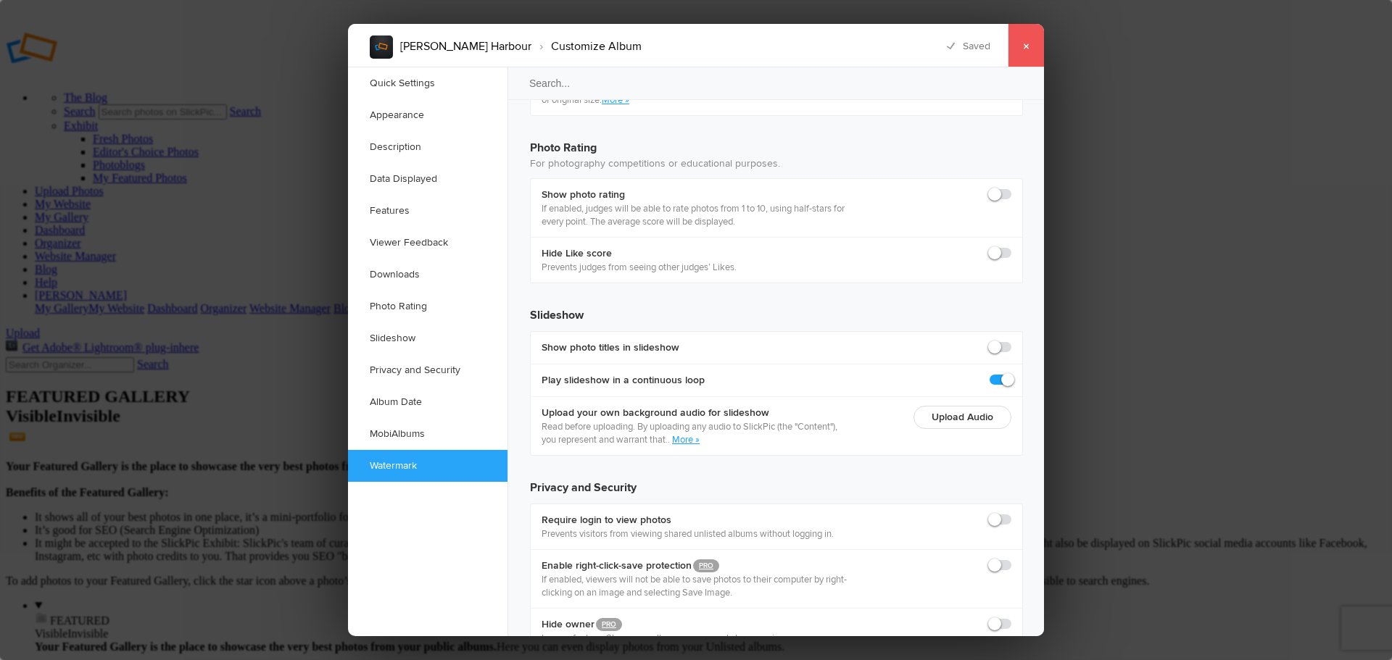
click at [1028, 50] on link "×" at bounding box center [1025, 45] width 36 height 43
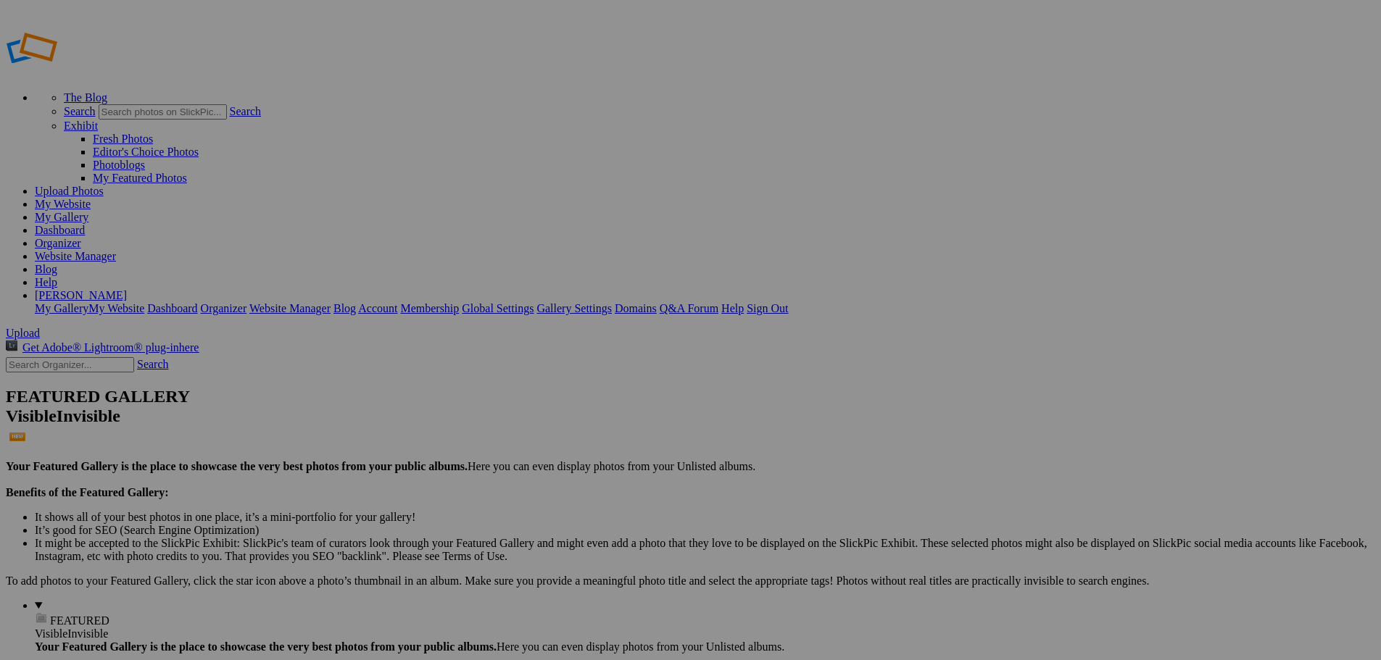
drag, startPoint x: 1001, startPoint y: 89, endPoint x: 1010, endPoint y: 81, distance: 11.8
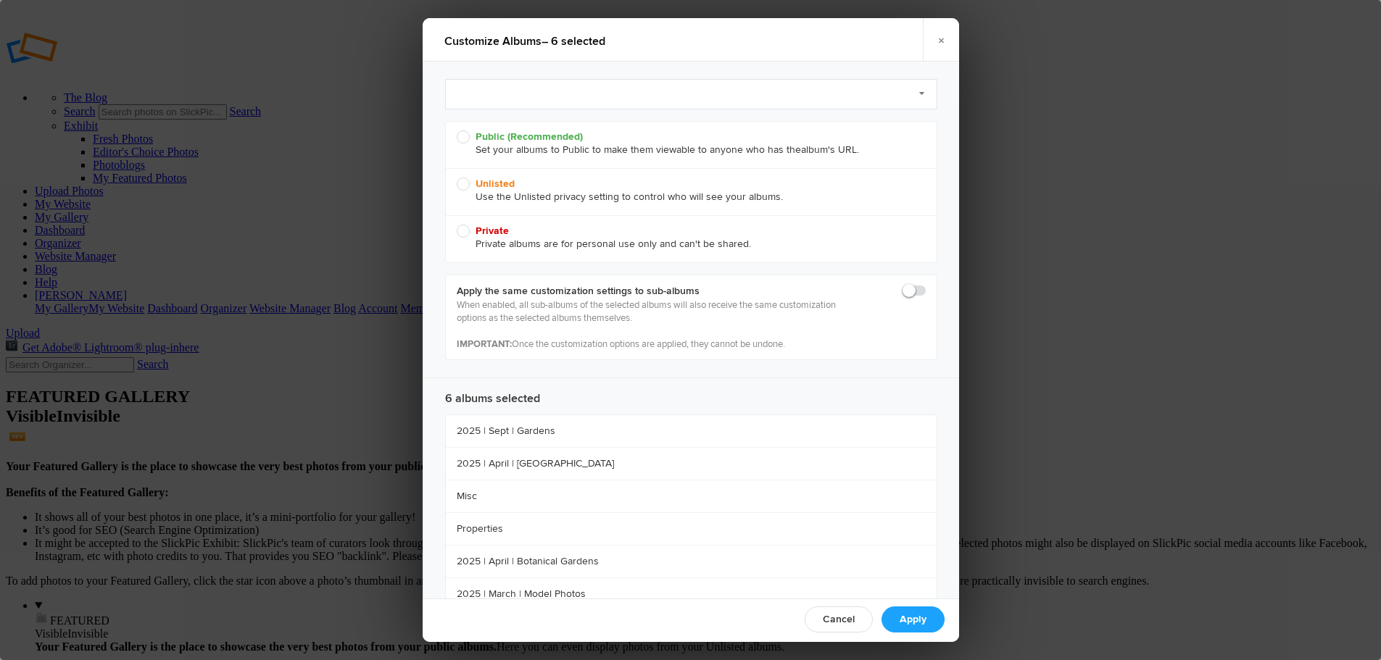
radio input "true"
click at [482, 186] on b "Unlisted" at bounding box center [494, 184] width 39 height 12
click at [457, 178] on input "Unlisted Use the Unlisted privacy setting to control who will see your albums." at bounding box center [456, 177] width 1 height 1
radio input "true"
click at [915, 618] on link "Apply" at bounding box center [912, 620] width 63 height 26
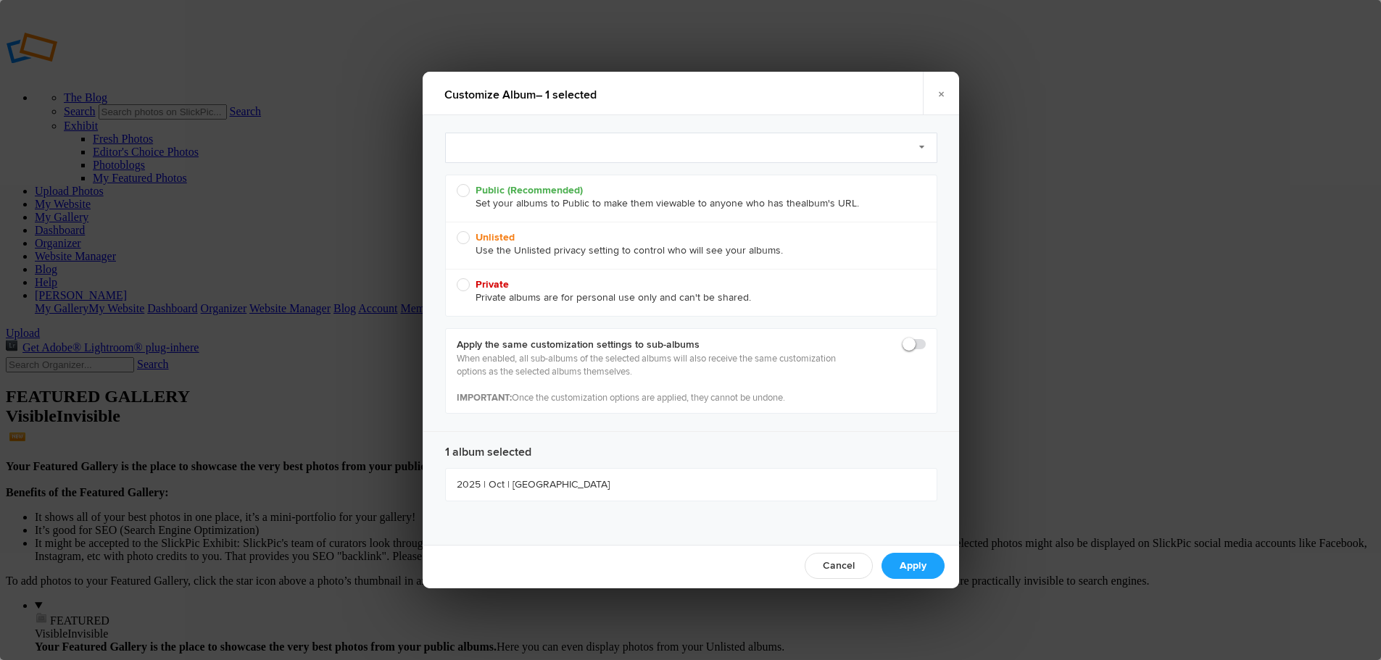
radio input "true"
click at [531, 240] on span "Unlisted Use the Unlisted privacy setting to control who will see your albums." at bounding box center [688, 244] width 462 height 26
click at [457, 231] on input "Unlisted Use the Unlisted privacy setting to control who will see your albums." at bounding box center [456, 230] width 1 height 1
radio input "true"
click at [915, 560] on link "Apply" at bounding box center [912, 566] width 63 height 26
